Goal: Find specific page/section: Find specific page/section

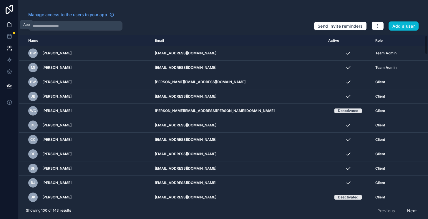
click at [10, 28] on link at bounding box center [9, 25] width 19 height 12
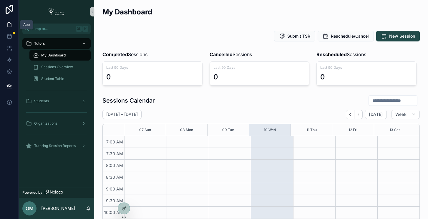
scroll to position [165, 0]
click at [124, 198] on icon at bounding box center [123, 196] width 5 height 5
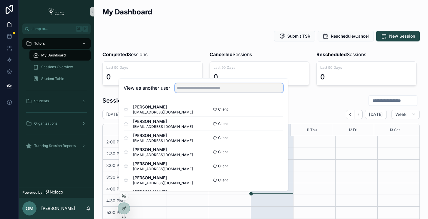
click at [191, 89] on input "text" at bounding box center [229, 87] width 108 height 9
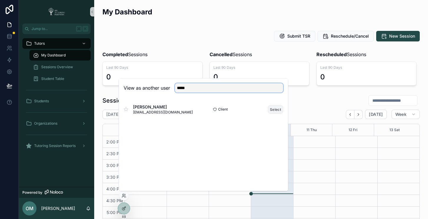
type input "*****"
click at [274, 109] on button "Select" at bounding box center [275, 109] width 15 height 9
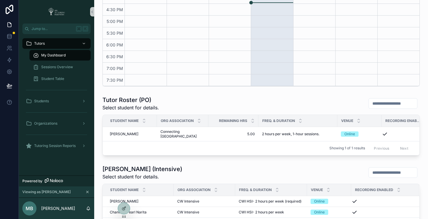
scroll to position [183, 0]
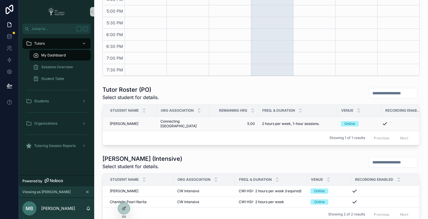
click at [122, 123] on span "[PERSON_NAME]" at bounding box center [124, 123] width 29 height 5
